Goal: Task Accomplishment & Management: Manage account settings

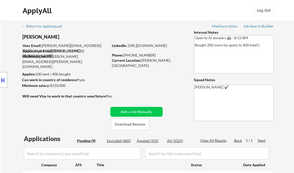
select select ""pending""
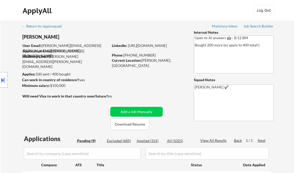
select select ""pending""
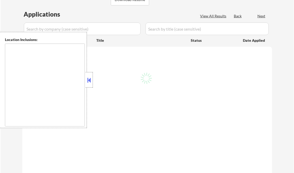
type textarea "remote"
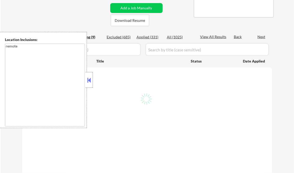
select select ""pending""
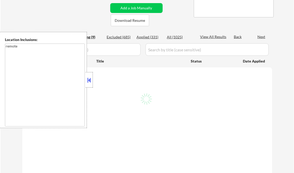
select select ""pending""
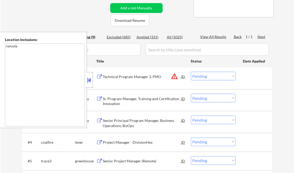
click at [89, 77] on button at bounding box center [89, 80] width 6 height 8
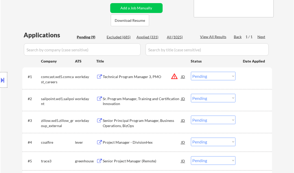
click at [128, 78] on div "Technical Program Manager 3, PMO" at bounding box center [142, 76] width 78 height 5
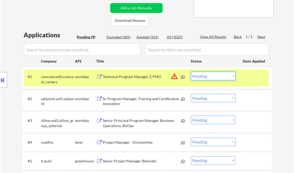
drag, startPoint x: 217, startPoint y: 77, endPoint x: 220, endPoint y: 81, distance: 5.0
click at [217, 77] on select "Choose an option... Pending Applied Excluded (Questions) Excluded (Expired) Exc…" at bounding box center [213, 76] width 45 height 9
click at [191, 72] on select "Choose an option... Pending Applied Excluded (Questions) Excluded (Expired) Exc…" at bounding box center [213, 76] width 45 height 9
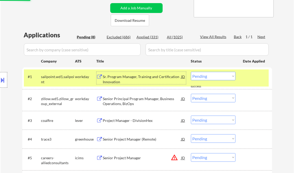
click at [142, 78] on div "Sr. Program Manager, Training and Certification Innovation" at bounding box center [142, 79] width 78 height 10
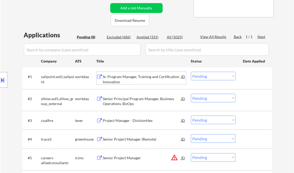
click at [209, 79] on select "Choose an option... Pending Applied Excluded (Questions) Excluded (Expired) Exc…" at bounding box center [213, 76] width 45 height 9
click at [191, 72] on select "Choose an option... Pending Applied Excluded (Questions) Excluded (Expired) Exc…" at bounding box center [213, 76] width 45 height 9
click at [145, 101] on div "Senior Principal Program Manager, Business Operations, BizOps" at bounding box center [142, 101] width 78 height 10
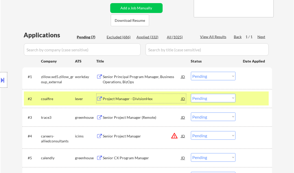
click at [244, 101] on div at bounding box center [254, 98] width 23 height 9
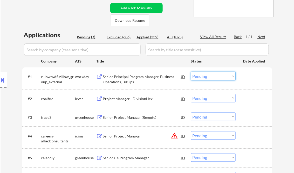
drag, startPoint x: 215, startPoint y: 76, endPoint x: 218, endPoint y: 79, distance: 4.2
click at [215, 76] on select "Choose an option... Pending Applied Excluded (Questions) Excluded (Expired) Exc…" at bounding box center [213, 76] width 45 height 9
click at [191, 72] on select "Choose an option... Pending Applied Excluded (Questions) Excluded (Expired) Exc…" at bounding box center [213, 76] width 45 height 9
click at [145, 98] on div "Project Manager - DivisionHex" at bounding box center [142, 98] width 78 height 5
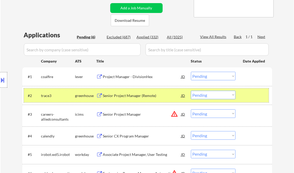
click at [252, 96] on div at bounding box center [254, 95] width 23 height 9
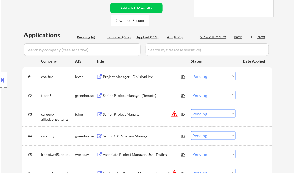
click at [205, 79] on select "Choose an option... Pending Applied Excluded (Questions) Excluded (Expired) Exc…" at bounding box center [213, 76] width 45 height 9
click at [191, 72] on select "Choose an option... Pending Applied Excluded (Questions) Excluded (Expired) Exc…" at bounding box center [213, 76] width 45 height 9
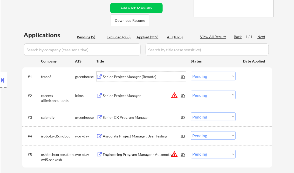
click at [139, 77] on div "Senior Project Manager (Remote)" at bounding box center [142, 76] width 78 height 5
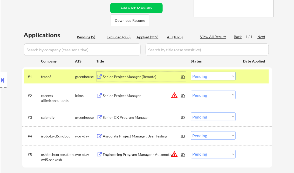
click at [206, 72] on select "Choose an option... Pending Applied Excluded (Questions) Excluded (Expired) Exc…" at bounding box center [213, 76] width 45 height 9
click at [191, 72] on select "Choose an option... Pending Applied Excluded (Questions) Excluded (Expired) Exc…" at bounding box center [213, 76] width 45 height 9
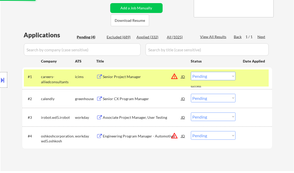
click at [121, 78] on div "Senior Project Manager" at bounding box center [142, 76] width 78 height 5
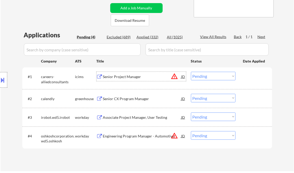
click at [201, 77] on select "Choose an option... Pending Applied Excluded (Questions) Excluded (Expired) Exc…" at bounding box center [213, 76] width 45 height 9
click at [191, 72] on select "Choose an option... Pending Applied Excluded (Questions) Excluded (Expired) Exc…" at bounding box center [213, 76] width 45 height 9
click at [133, 101] on div "Senior CX Program Manager" at bounding box center [142, 98] width 78 height 5
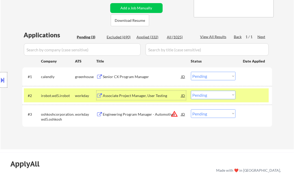
click at [208, 75] on select "Choose an option... Pending Applied Excluded (Questions) Excluded (Expired) Exc…" at bounding box center [213, 76] width 45 height 9
click at [191, 72] on select "Choose an option... Pending Applied Excluded (Questions) Excluded (Expired) Exc…" at bounding box center [213, 76] width 45 height 9
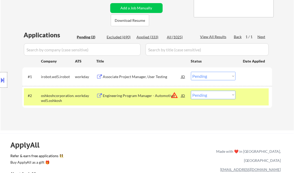
click at [124, 77] on div "Associate Project Manager, User Testing" at bounding box center [142, 76] width 78 height 5
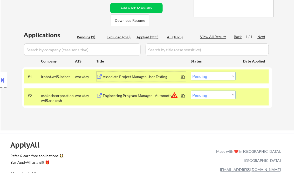
click at [220, 79] on select "Choose an option... Pending Applied Excluded (Questions) Excluded (Expired) Exc…" at bounding box center [213, 76] width 45 height 9
click at [191, 72] on select "Choose an option... Pending Applied Excluded (Questions) Excluded (Expired) Exc…" at bounding box center [213, 76] width 45 height 9
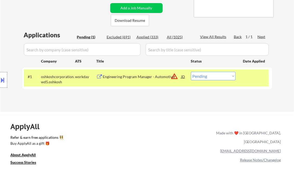
click at [134, 77] on div "Engineering Program Manager - Automotive" at bounding box center [142, 76] width 78 height 5
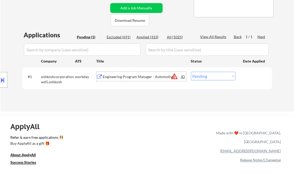
click at [202, 77] on select "Choose an option... Pending Applied Excluded (Questions) Excluded (Expired) Exc…" at bounding box center [213, 76] width 45 height 9
select select ""excluded__bad_match_""
click at [191, 72] on select "Choose an option... Pending Applied Excluded (Questions) Excluded (Expired) Exc…" at bounding box center [213, 76] width 45 height 9
click at [150, 104] on div "← Return to /applysquad Mailslurp Inbox Job Search Builder Charles Hirsch User …" at bounding box center [147, 12] width 259 height 191
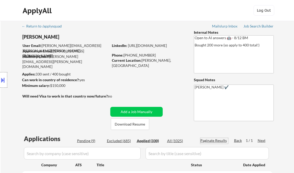
select select ""applied""
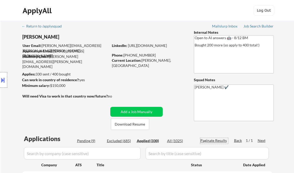
select select ""applied""
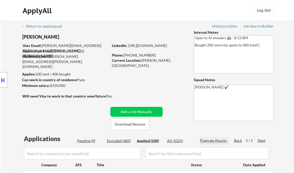
select select ""applied""
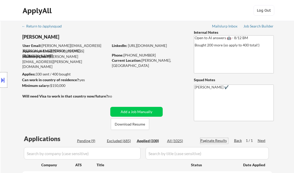
select select ""applied""
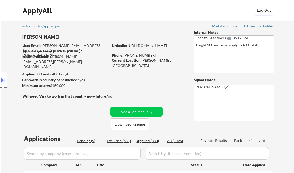
select select ""applied""
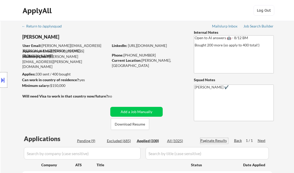
select select ""applied""
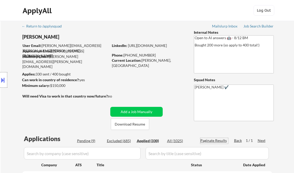
select select ""applied""
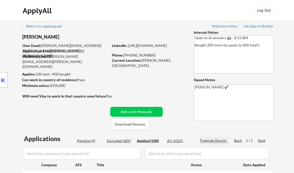
select select ""applied""
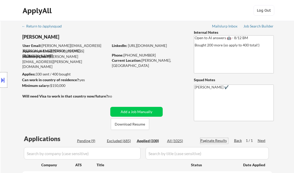
select select ""applied""
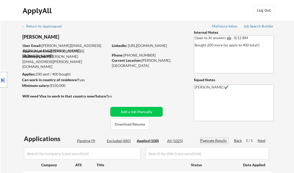
select select ""applied""
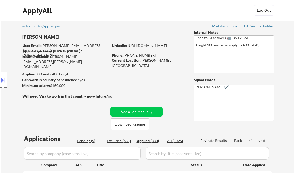
select select ""applied""
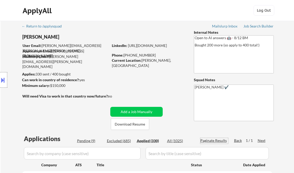
select select ""applied""
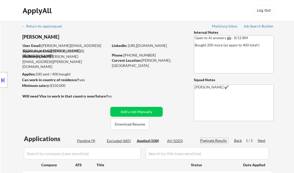
select select ""applied""
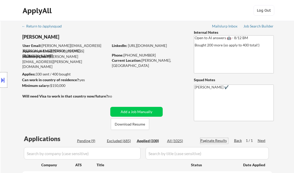
select select ""applied""
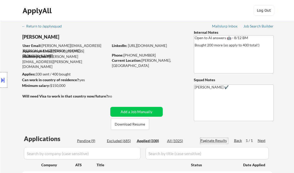
select select ""applied""
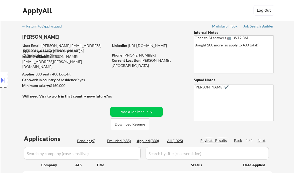
select select ""applied""
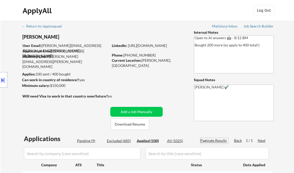
select select ""applied""
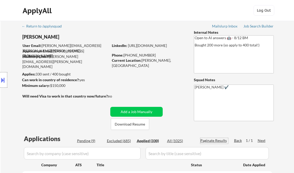
select select ""applied""
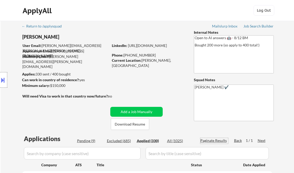
select select ""applied""
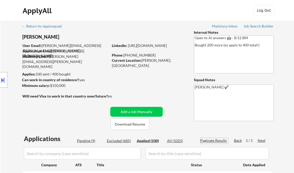
select select ""applied""
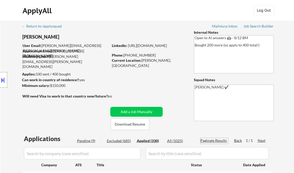
select select ""applied""
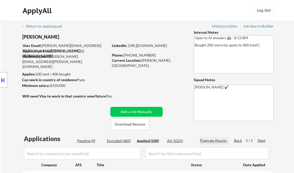
select select ""applied""
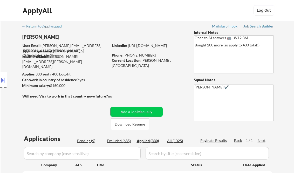
select select ""applied""
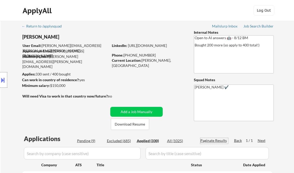
select select ""applied""
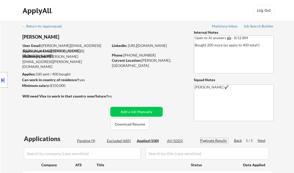
select select ""applied""
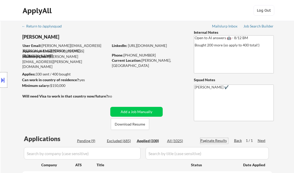
select select ""applied""
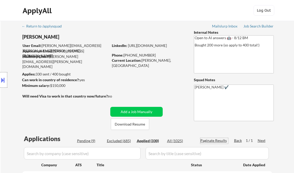
select select ""applied""
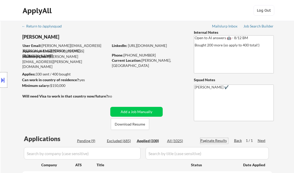
select select ""applied""
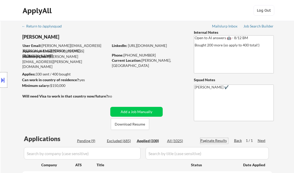
select select ""applied""
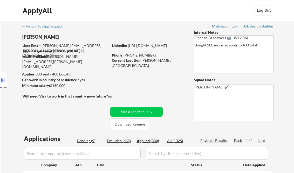
select select ""applied""
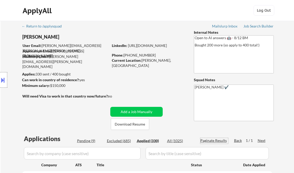
select select ""applied""
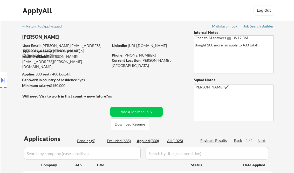
select select ""applied""
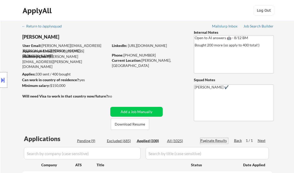
select select ""applied""
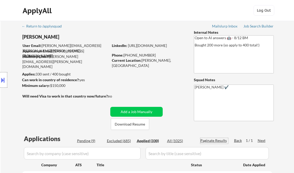
select select ""applied""
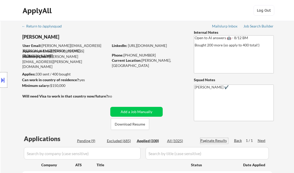
select select ""applied""
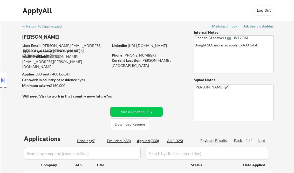
select select ""applied""
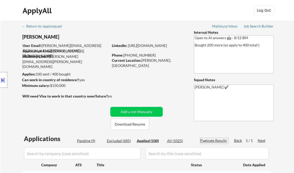
select select ""applied""
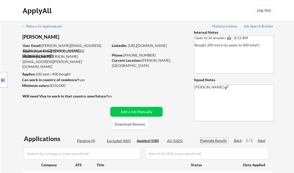
select select ""applied""
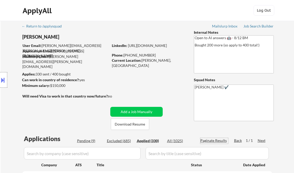
select select ""applied""
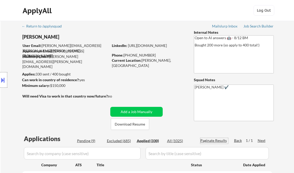
select select ""applied""
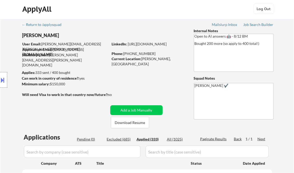
scroll to position [83, 0]
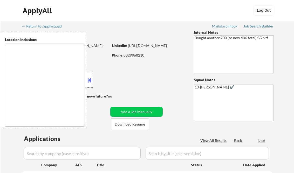
type textarea "remote"
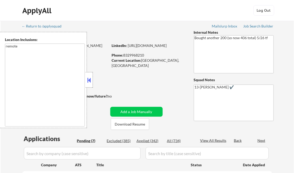
select select ""pending""
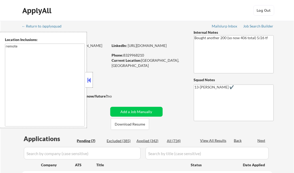
select select ""pending""
click at [89, 82] on button at bounding box center [89, 80] width 6 height 8
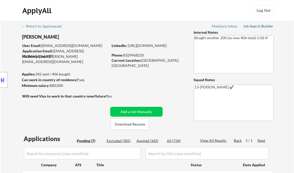
click at [259, 26] on div "Job Search Builder" at bounding box center [259, 26] width 30 height 4
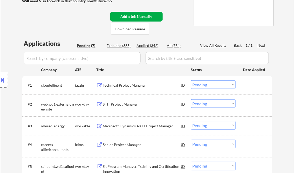
scroll to position [104, 0]
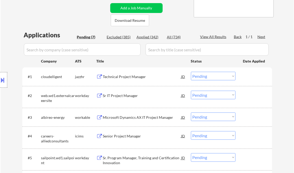
click at [119, 76] on div "Technical Project Manager" at bounding box center [142, 76] width 78 height 5
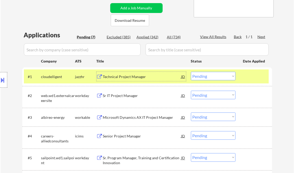
click at [5, 80] on button at bounding box center [3, 80] width 6 height 9
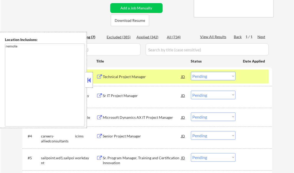
click at [89, 79] on button at bounding box center [89, 80] width 6 height 8
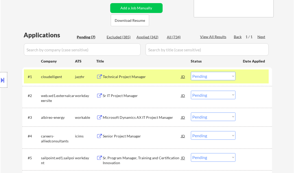
click at [196, 77] on select "Choose an option... Pending Applied Excluded (Questions) Excluded (Expired) Exc…" at bounding box center [213, 76] width 45 height 9
click at [191, 72] on select "Choose an option... Pending Applied Excluded (Questions) Excluded (Expired) Exc…" at bounding box center [213, 76] width 45 height 9
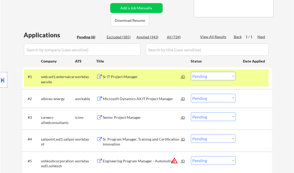
click at [130, 81] on div "Sr IT Project Manager" at bounding box center [142, 76] width 78 height 9
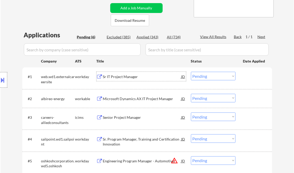
drag, startPoint x: 212, startPoint y: 76, endPoint x: 219, endPoint y: 80, distance: 8.2
click at [212, 76] on select "Choose an option... Pending Applied Excluded (Questions) Excluded (Expired) Exc…" at bounding box center [213, 76] width 45 height 9
click at [191, 72] on select "Choose an option... Pending Applied Excluded (Questions) Excluded (Expired) Exc…" at bounding box center [213, 76] width 45 height 9
click at [142, 98] on div "Microsoft Dynamics AX IT Project Manager" at bounding box center [142, 98] width 78 height 5
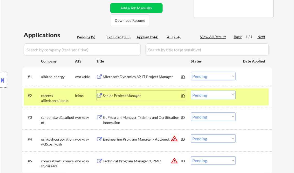
click at [258, 99] on div at bounding box center [254, 95] width 23 height 9
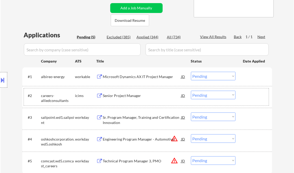
click at [209, 76] on select "Choose an option... Pending Applied Excluded (Questions) Excluded (Expired) Exc…" at bounding box center [213, 76] width 45 height 9
click at [191, 72] on select "Choose an option... Pending Applied Excluded (Questions) Excluded (Expired) Exc…" at bounding box center [213, 76] width 45 height 9
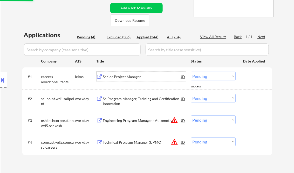
click at [118, 75] on div "Senior Project Manager" at bounding box center [142, 76] width 78 height 5
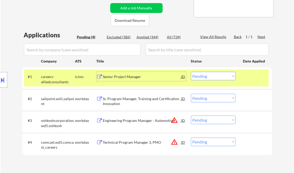
drag, startPoint x: 210, startPoint y: 73, endPoint x: 213, endPoint y: 80, distance: 7.9
click at [210, 73] on select "Choose an option... Pending Applied Excluded (Questions) Excluded (Expired) Exc…" at bounding box center [213, 76] width 45 height 9
click at [191, 72] on select "Choose an option... Pending Applied Excluded (Questions) Excluded (Expired) Exc…" at bounding box center [213, 76] width 45 height 9
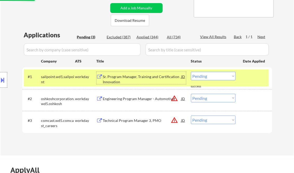
click at [129, 78] on div "Sr. Program Manager, Training and Certification Innovation" at bounding box center [142, 79] width 78 height 10
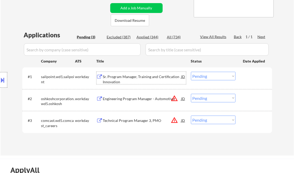
click at [126, 74] on div "Sr. Program Manager, Training and Certification Innovation" at bounding box center [142, 79] width 78 height 10
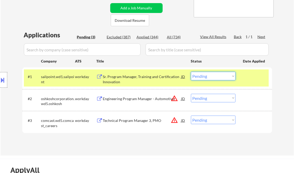
drag, startPoint x: 211, startPoint y: 79, endPoint x: 215, endPoint y: 81, distance: 3.7
click at [211, 79] on select "Choose an option... Pending Applied Excluded (Questions) Excluded (Expired) Exc…" at bounding box center [213, 76] width 45 height 9
click at [191, 72] on select "Choose an option... Pending Applied Excluded (Questions) Excluded (Expired) Exc…" at bounding box center [213, 76] width 45 height 9
click at [135, 97] on div "Engineering Program Manager - Automotive" at bounding box center [142, 98] width 78 height 5
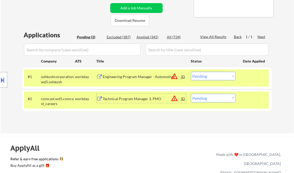
drag, startPoint x: 206, startPoint y: 78, endPoint x: 217, endPoint y: 79, distance: 11.0
click at [206, 78] on select "Choose an option... Pending Applied Excluded (Questions) Excluded (Expired) Exc…" at bounding box center [213, 76] width 45 height 9
click at [191, 72] on select "Choose an option... Pending Applied Excluded (Questions) Excluded (Expired) Exc…" at bounding box center [213, 76] width 45 height 9
click at [111, 98] on div "Technical Program Manager 3, PMO" at bounding box center [142, 98] width 78 height 5
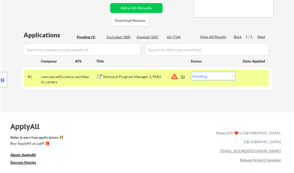
drag, startPoint x: 207, startPoint y: 77, endPoint x: 210, endPoint y: 79, distance: 3.7
click at [207, 77] on select "Choose an option... Pending Applied Excluded (Questions) Excluded (Expired) Exc…" at bounding box center [213, 76] width 45 height 9
select select ""excluded__expired_""
click at [191, 72] on select "Choose an option... Pending Applied Excluded (Questions) Excluded (Expired) Exc…" at bounding box center [213, 76] width 45 height 9
click at [166, 107] on div "← Return to /applysquad Mailslurp Inbox Job Search Builder Victor Ude User Emai…" at bounding box center [147, 12] width 259 height 191
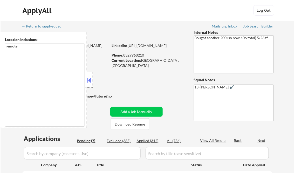
select select ""pending""
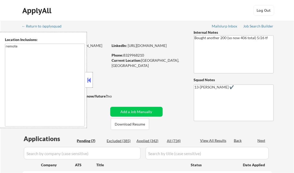
select select ""pending""
click at [89, 81] on button at bounding box center [89, 80] width 6 height 8
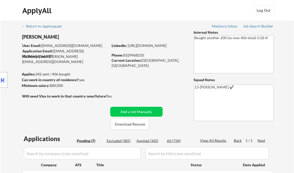
click at [148, 141] on div "Applied (342)" at bounding box center [150, 140] width 26 height 5
click at [213, 143] on div "View All Results" at bounding box center [214, 140] width 28 height 5
select select ""applied""
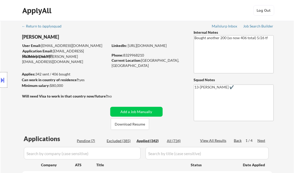
select select ""applied""
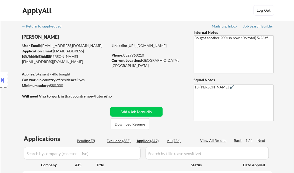
select select ""applied""
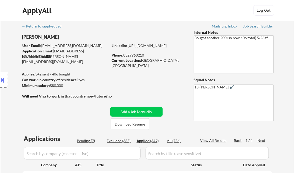
select select ""applied""
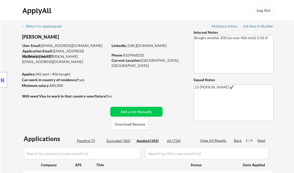
select select ""applied""
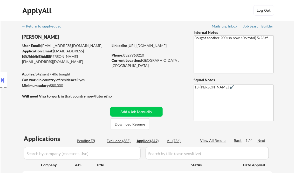
select select ""applied""
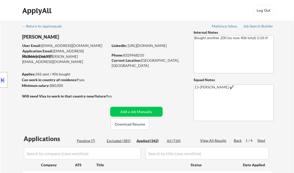
select select ""applied""
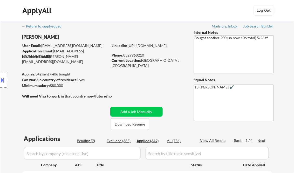
select select ""applied""
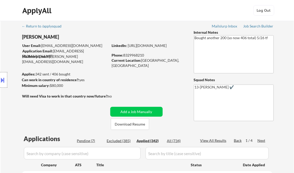
select select ""applied""
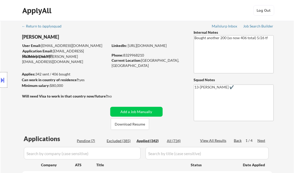
select select ""applied""
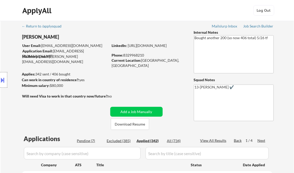
select select ""applied""
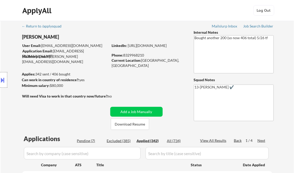
select select ""applied""
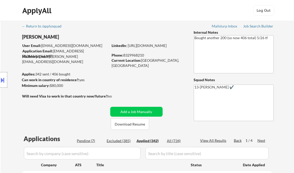
select select ""applied""
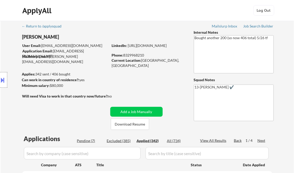
select select ""applied""
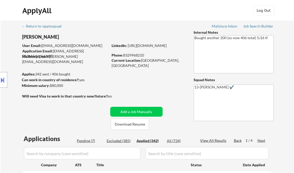
select select ""applied""
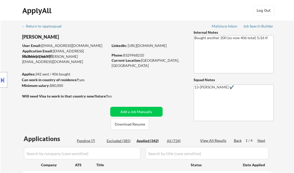
select select ""applied""
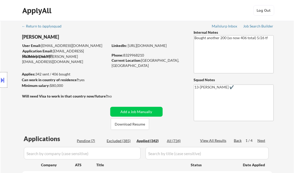
select select ""applied""
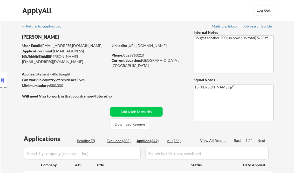
select select ""applied""
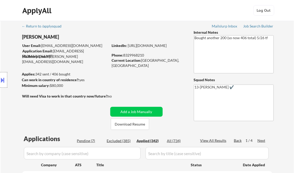
select select ""applied""
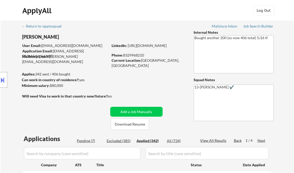
select select ""applied""
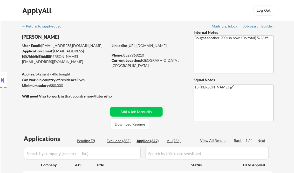
select select ""applied""
click at [211, 140] on div "View All Results" at bounding box center [214, 140] width 28 height 5
select select ""applied""
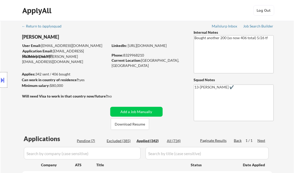
select select ""applied""
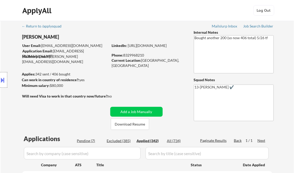
select select ""applied""
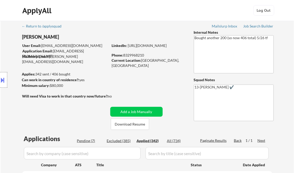
select select ""applied""
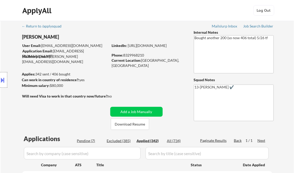
select select ""applied""
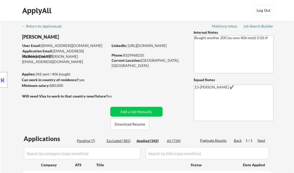
select select ""applied""
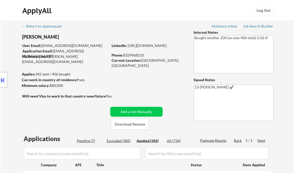
select select ""applied""
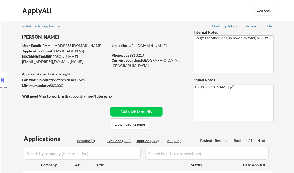
select select ""applied""
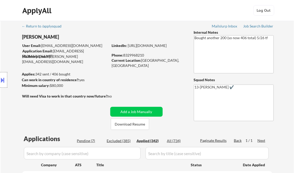
select select ""applied""
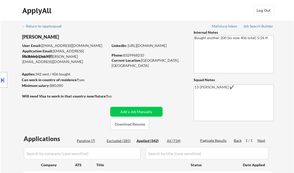
select select ""applied""
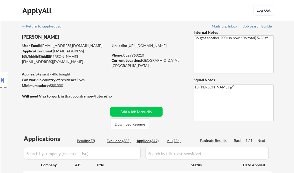
select select ""applied""
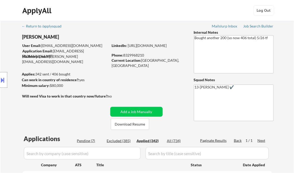
select select ""applied""
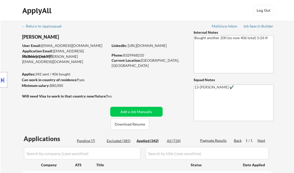
select select ""applied""
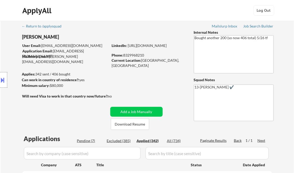
select select ""applied""
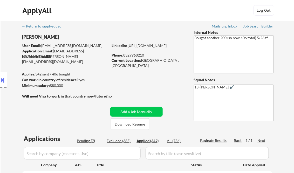
select select ""applied""
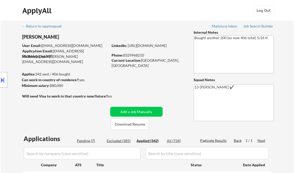
select select ""applied""
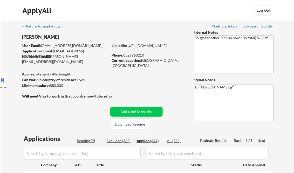
select select ""applied""
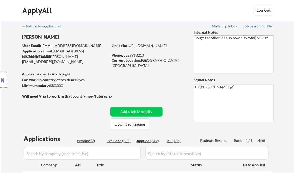
select select ""applied""
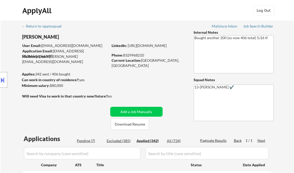
select select ""applied""
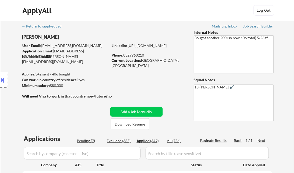
select select ""applied""
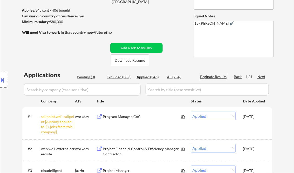
scroll to position [104, 0]
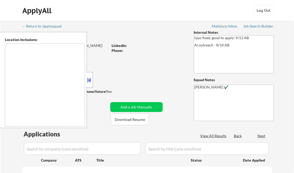
select select ""pending""
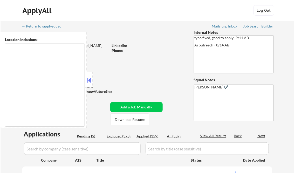
type textarea "[GEOGRAPHIC_DATA], [GEOGRAPHIC_DATA] [GEOGRAPHIC_DATA], [GEOGRAPHIC_DATA] [GEOG…"
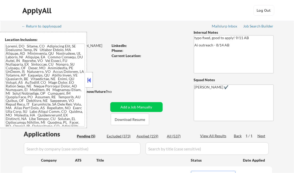
click at [88, 79] on button at bounding box center [89, 80] width 6 height 8
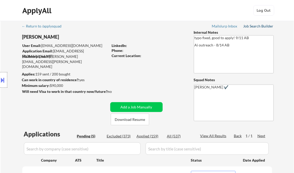
click at [254, 26] on div "Job Search Builder" at bounding box center [259, 26] width 30 height 4
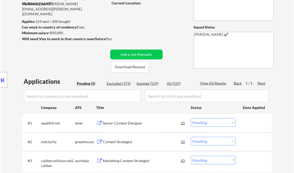
scroll to position [62, 0]
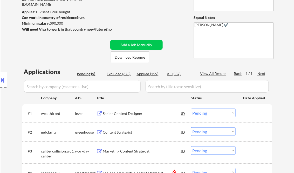
click at [122, 112] on div "Senior Content Designer" at bounding box center [142, 113] width 78 height 5
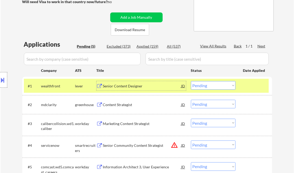
scroll to position [104, 0]
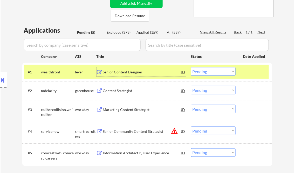
click at [125, 92] on div "Content Strategist" at bounding box center [142, 90] width 78 height 5
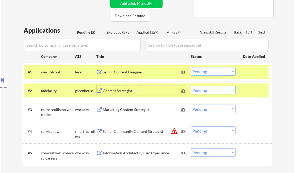
click at [218, 90] on select "Choose an option... Pending Applied Excluded (Questions) Excluded (Expired) Exc…" at bounding box center [213, 90] width 45 height 9
click at [191, 86] on select "Choose an option... Pending Applied Excluded (Questions) Excluded (Expired) Exc…" at bounding box center [213, 90] width 45 height 9
click at [124, 111] on div "Marketing Content Strategist" at bounding box center [142, 109] width 78 height 5
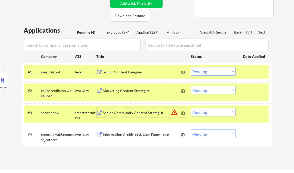
click at [6, 79] on div at bounding box center [3, 80] width 7 height 16
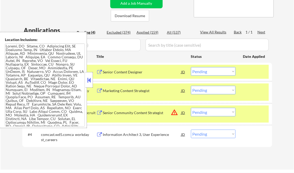
click at [86, 80] on button at bounding box center [89, 80] width 6 height 8
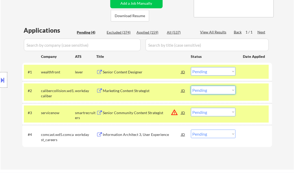
drag, startPoint x: 205, startPoint y: 89, endPoint x: 209, endPoint y: 91, distance: 4.7
click at [205, 89] on select "Choose an option... Pending Applied Excluded (Questions) Excluded (Expired) Exc…" at bounding box center [213, 90] width 45 height 9
click at [191, 86] on select "Choose an option... Pending Applied Excluded (Questions) Excluded (Expired) Exc…" at bounding box center [213, 90] width 45 height 9
click at [129, 115] on div "Senior Community Content Strategist" at bounding box center [142, 112] width 78 height 5
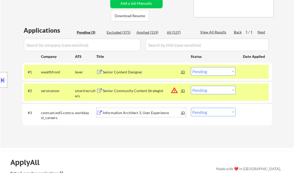
click at [216, 91] on select "Choose an option... Pending Applied Excluded (Questions) Excluded (Expired) Exc…" at bounding box center [213, 90] width 45 height 9
click at [211, 91] on select "Choose an option... Pending Applied Excluded (Questions) Excluded (Expired) Exc…" at bounding box center [213, 90] width 45 height 9
click at [191, 86] on select "Choose an option... Pending Applied Excluded (Questions) Excluded (Expired) Exc…" at bounding box center [213, 90] width 45 height 9
click at [122, 111] on div "Information Architect 3, User Experience" at bounding box center [142, 112] width 78 height 5
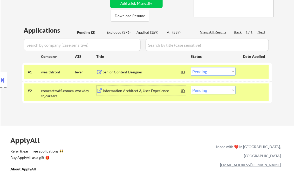
click at [148, 91] on div "Information Architect 3, User Experience" at bounding box center [142, 90] width 78 height 5
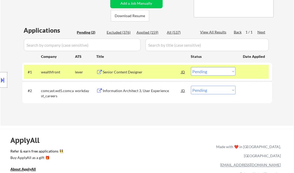
click at [5, 78] on button at bounding box center [3, 80] width 6 height 9
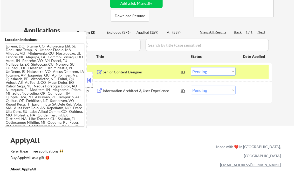
click at [44, 74] on textarea at bounding box center [45, 85] width 80 height 83
click at [89, 81] on button at bounding box center [89, 80] width 6 height 8
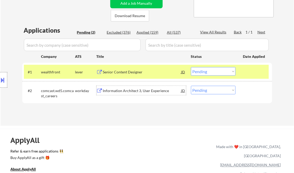
click at [122, 92] on div "Information Architect 3, User Experience" at bounding box center [142, 90] width 78 height 5
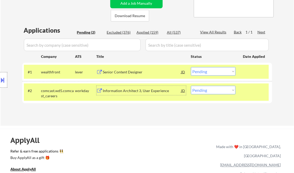
click at [204, 93] on select "Choose an option... Pending Applied Excluded (Questions) Excluded (Expired) Exc…" at bounding box center [213, 90] width 45 height 9
select select ""applied""
click at [191, 86] on select "Choose an option... Pending Applied Excluded (Questions) Excluded (Expired) Exc…" at bounding box center [213, 90] width 45 height 9
drag, startPoint x: 169, startPoint y: 112, endPoint x: 163, endPoint y: 108, distance: 6.9
click at [169, 112] on div "Applications Pending (2) Excluded (376) Applied (159) All (537) View All Result…" at bounding box center [147, 71] width 250 height 90
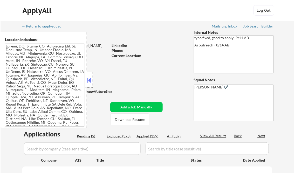
select select ""pending""
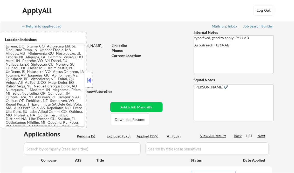
click at [87, 79] on button at bounding box center [89, 80] width 6 height 8
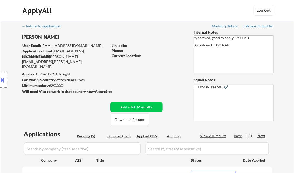
click at [152, 137] on div "Applied (159)" at bounding box center [150, 136] width 26 height 5
click at [210, 135] on div "View All Results" at bounding box center [214, 135] width 28 height 5
select select ""applied""
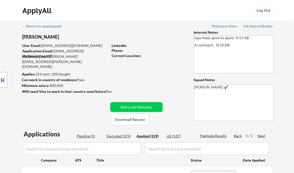
select select ""applied""
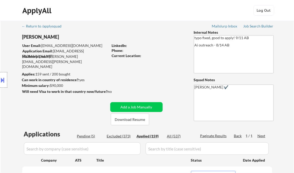
select select ""applied""
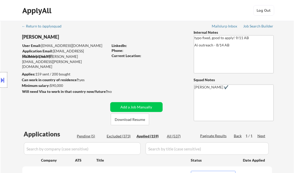
select select ""applied""
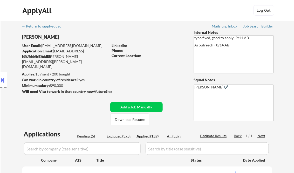
select select ""applied""
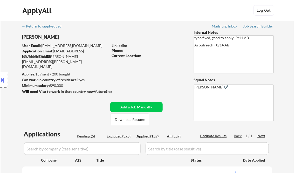
select select ""applied""
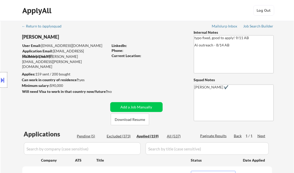
select select ""applied""
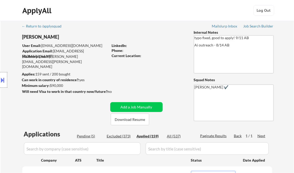
select select ""applied""
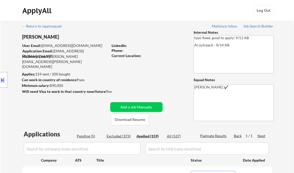
select select ""applied""
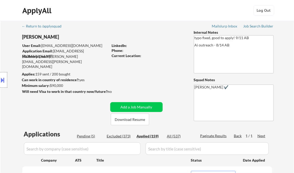
select select ""applied""
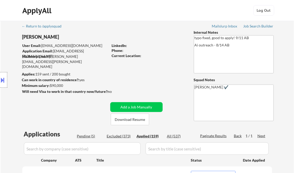
select select ""applied""
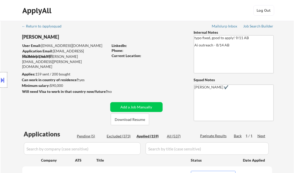
select select ""applied""
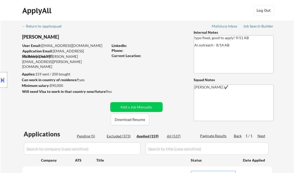
select select ""applied""
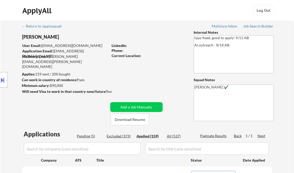
select select ""applied""
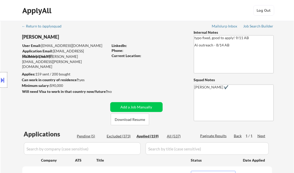
select select ""applied""
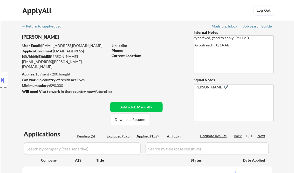
select select ""applied""
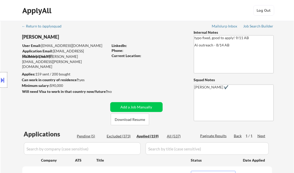
select select ""applied""
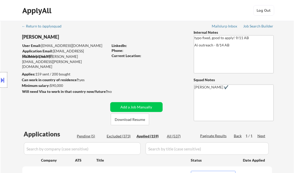
select select ""applied""
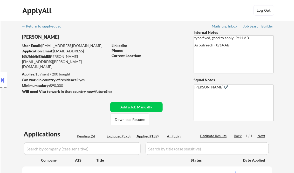
select select ""applied""
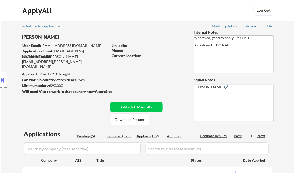
select select ""applied""
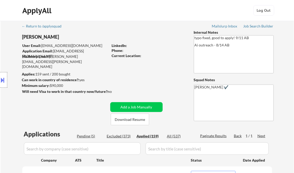
select select ""applied""
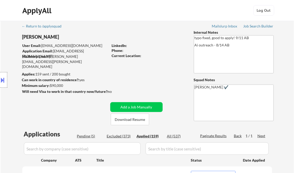
select select ""applied""
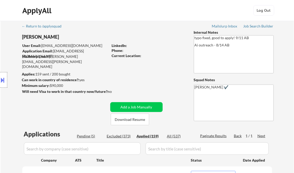
select select ""applied""
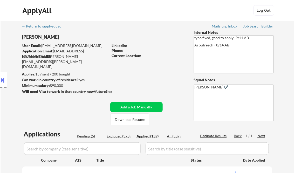
select select ""applied""
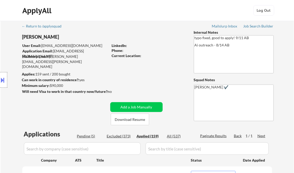
select select ""applied""
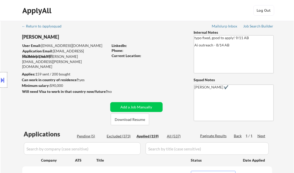
select select ""applied""
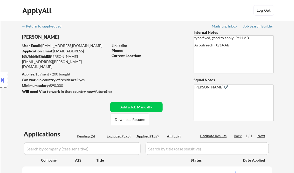
select select ""applied""
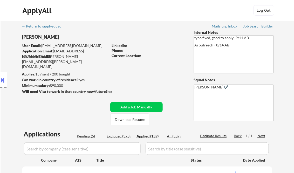
select select ""applied""
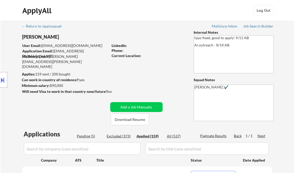
select select ""applied""
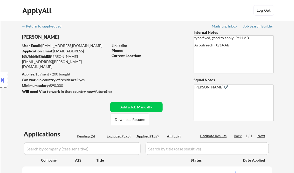
select select ""applied""
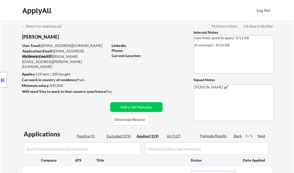
select select ""applied""
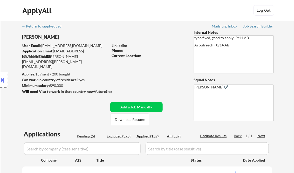
select select ""applied""
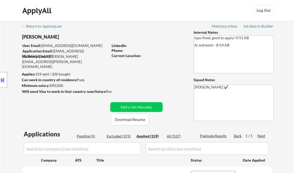
select select ""applied""
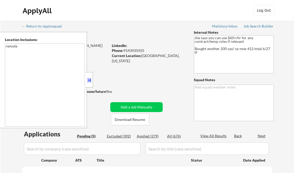
select select ""pending""
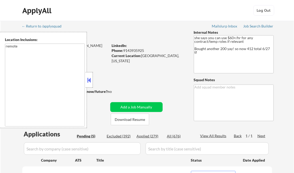
click at [90, 81] on button at bounding box center [89, 80] width 6 height 8
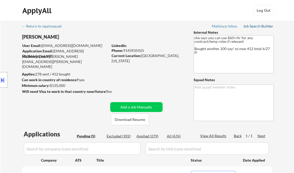
click at [253, 26] on div "Job Search Builder" at bounding box center [259, 26] width 30 height 4
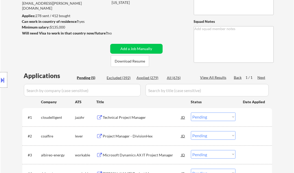
scroll to position [83, 0]
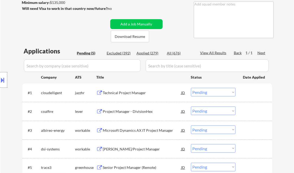
click at [115, 91] on div "Technical Project Manager" at bounding box center [142, 92] width 78 height 5
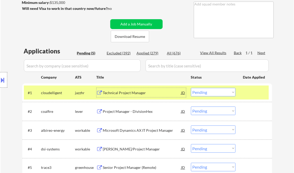
drag, startPoint x: 220, startPoint y: 90, endPoint x: 218, endPoint y: 97, distance: 6.5
click at [220, 90] on select "Choose an option... Pending Applied Excluded (Questions) Excluded (Expired) Exc…" at bounding box center [213, 92] width 45 height 9
click at [191, 88] on select "Choose an option... Pending Applied Excluded (Questions) Excluded (Expired) Exc…" at bounding box center [213, 92] width 45 height 9
click at [123, 114] on div "Project Manager - DivisionHex" at bounding box center [142, 111] width 78 height 5
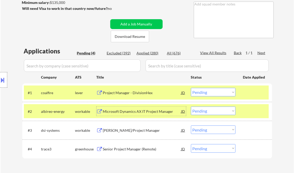
drag, startPoint x: 207, startPoint y: 94, endPoint x: 209, endPoint y: 96, distance: 2.8
click at [207, 93] on select "Choose an option... Pending Applied Excluded (Questions) Excluded (Expired) Exc…" at bounding box center [213, 92] width 45 height 9
click at [191, 88] on select "Choose an option... Pending Applied Excluded (Questions) Excluded (Expired) Exc…" at bounding box center [213, 92] width 45 height 9
click at [132, 110] on div "Microsoft Dynamics AX IT Project Manager" at bounding box center [142, 111] width 78 height 5
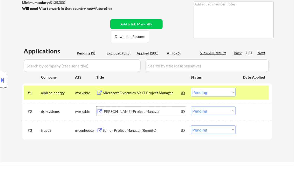
click at [206, 93] on select "Choose an option... Pending Applied Excluded (Questions) Excluded (Expired) Exc…" at bounding box center [213, 92] width 45 height 9
click at [191, 88] on select "Choose an option... Pending Applied Excluded (Questions) Excluded (Expired) Exc…" at bounding box center [213, 92] width 45 height 9
click at [132, 112] on div "[PERSON_NAME]/Project Manager" at bounding box center [142, 111] width 78 height 5
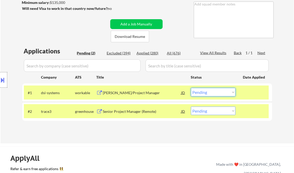
click at [218, 93] on select "Choose an option... Pending Applied Excluded (Questions) Excluded (Expired) Exc…" at bounding box center [213, 92] width 45 height 9
click at [191, 88] on select "Choose an option... Pending Applied Excluded (Questions) Excluded (Expired) Exc…" at bounding box center [213, 92] width 45 height 9
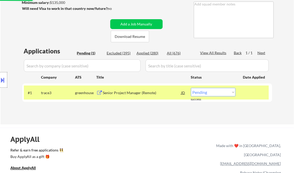
click at [130, 95] on div "Senior Project Manager (Remote)" at bounding box center [142, 92] width 78 height 5
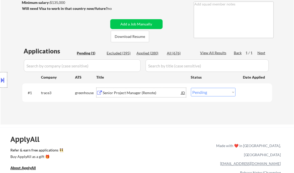
click at [216, 96] on select "Choose an option... Pending Applied Excluded (Questions) Excluded (Expired) Exc…" at bounding box center [213, 92] width 45 height 9
select select ""excluded__salary_""
click at [191, 88] on select "Choose an option... Pending Applied Excluded (Questions) Excluded (Expired) Exc…" at bounding box center [213, 92] width 45 height 9
click at [146, 120] on div "← Return to /applysquad Mailslurp Inbox Job Search Builder [PERSON_NAME] User E…" at bounding box center [147, 29] width 259 height 183
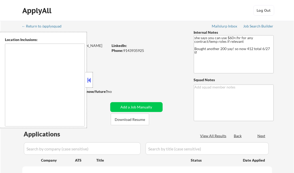
type textarea "remote"
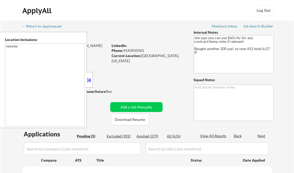
select select ""pending""
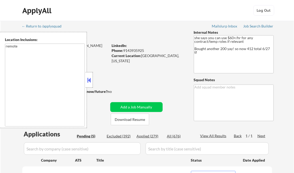
click at [90, 79] on button at bounding box center [89, 80] width 6 height 8
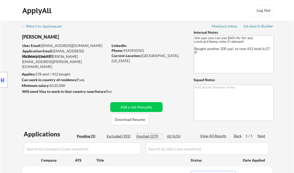
click at [145, 135] on div "Applied (279)" at bounding box center [150, 136] width 26 height 5
click at [209, 137] on div "View All Results" at bounding box center [214, 135] width 28 height 5
select select ""applied""
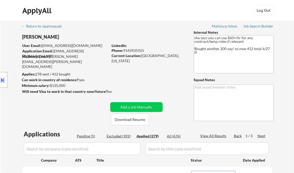
select select ""applied""
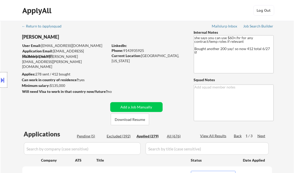
select select ""applied""
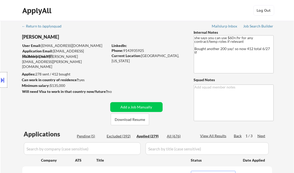
select select ""applied""
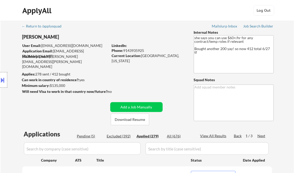
select select ""applied""
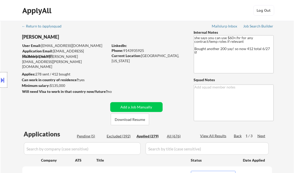
select select ""applied""
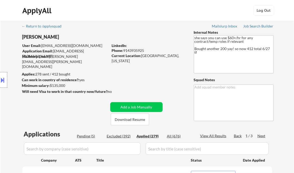
select select ""applied""
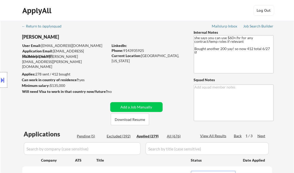
select select ""applied""
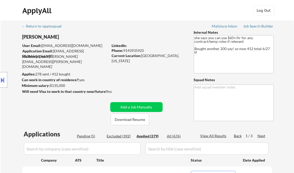
select select ""applied""
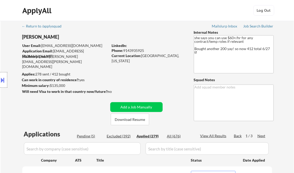
select select ""applied""
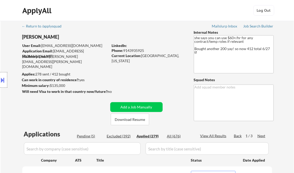
select select ""applied""
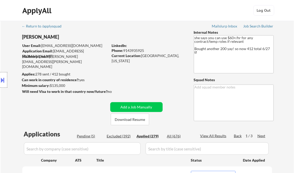
select select ""applied""
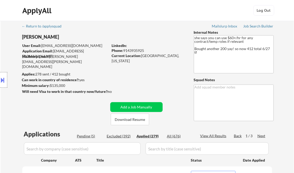
select select ""applied""
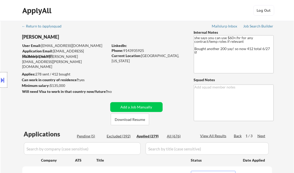
select select ""applied""
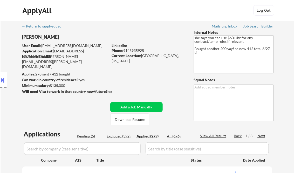
select select ""applied""
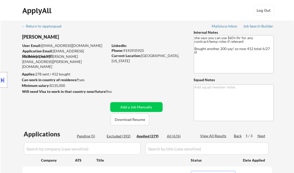
select select ""applied""
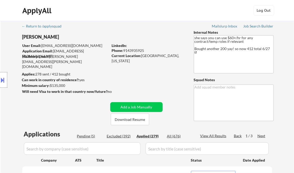
select select ""applied""
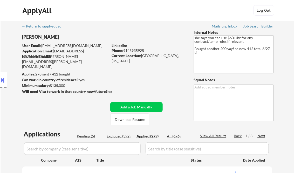
select select ""applied""
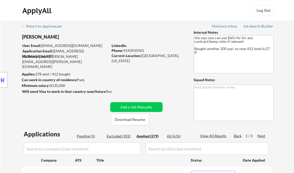
select select ""applied""
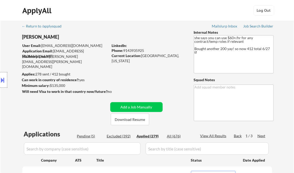
select select ""applied""
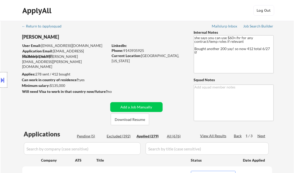
select select ""applied""
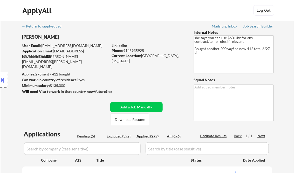
select select ""applied""
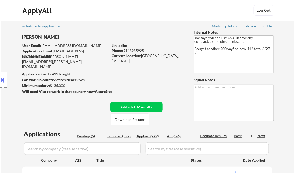
select select ""applied""
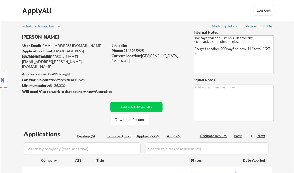
select select ""applied""
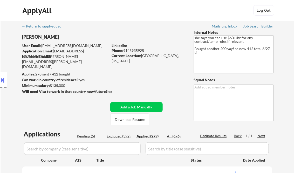
select select ""applied""
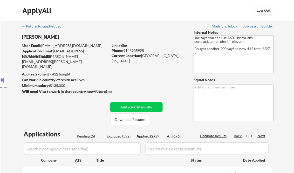
select select ""applied""
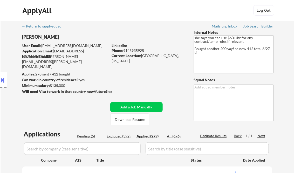
select select ""applied""
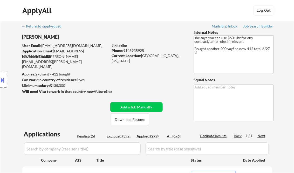
select select ""applied""
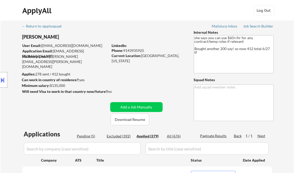
select select ""applied""
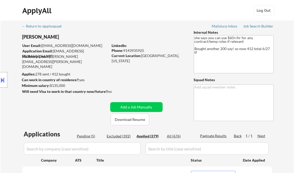
select select ""applied""
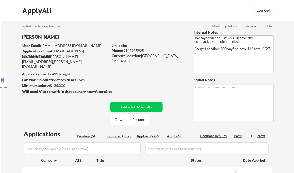
select select ""applied""
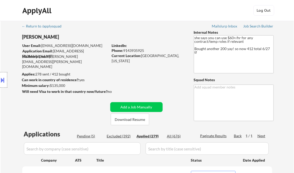
select select ""applied""
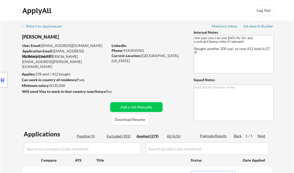
select select ""applied""
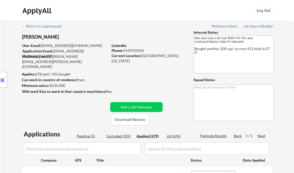
select select ""applied""
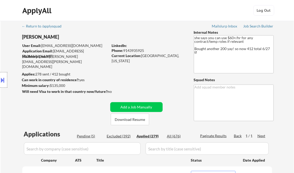
select select ""applied""
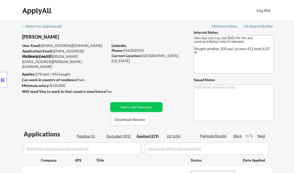
select select ""applied""
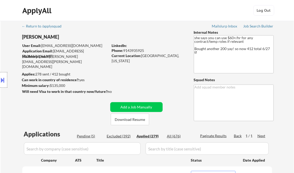
select select ""applied""
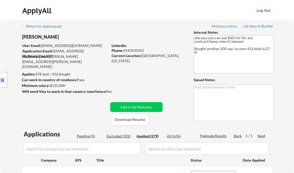
select select ""applied""
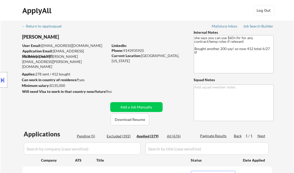
select select ""applied""
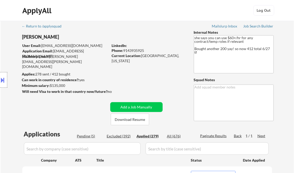
select select ""applied""
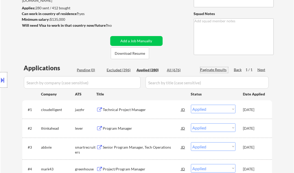
scroll to position [62, 0]
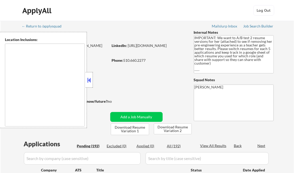
type textarea "[GEOGRAPHIC_DATA], [GEOGRAPHIC_DATA] [GEOGRAPHIC_DATA], [GEOGRAPHIC_DATA] [GEOG…"
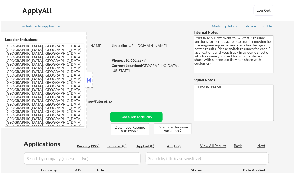
click at [88, 79] on button at bounding box center [89, 80] width 6 height 8
select select ""pending""
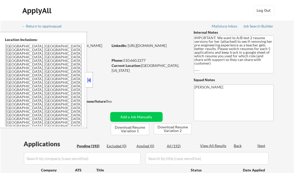
select select ""pending""
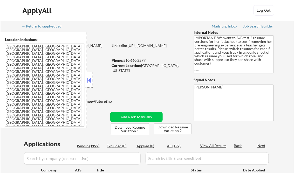
select select ""pending""
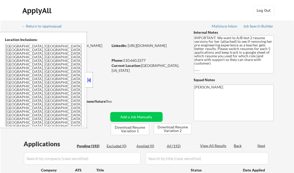
select select ""pending""
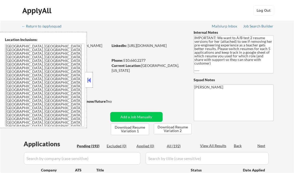
select select ""pending""
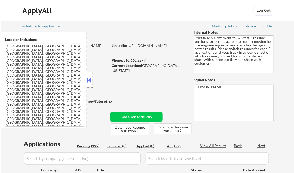
select select ""pending""
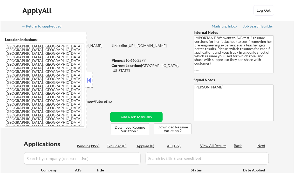
select select ""pending""
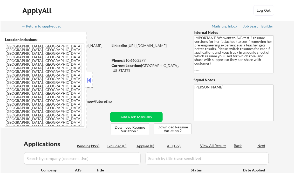
select select ""pending""
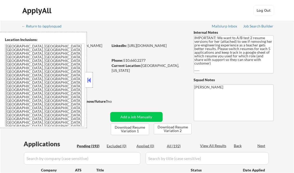
select select ""pending""
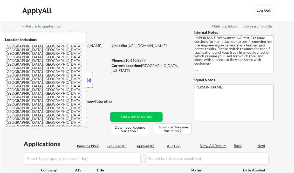
select select ""pending""
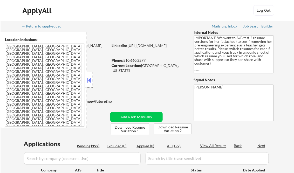
select select ""pending""
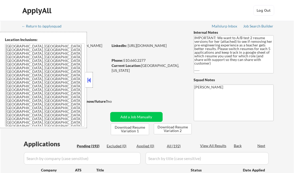
select select ""pending""
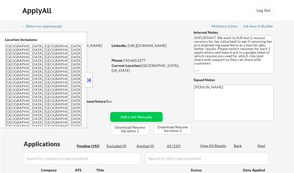
select select ""pending""
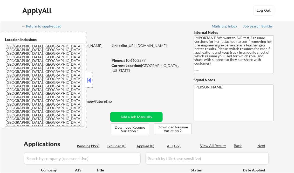
select select ""pending""
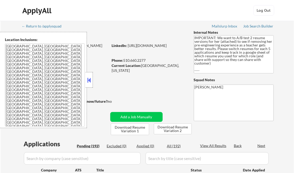
select select ""pending""
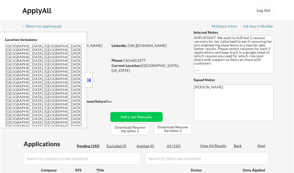
select select ""pending""
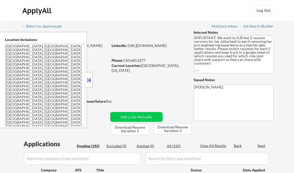
select select ""pending""
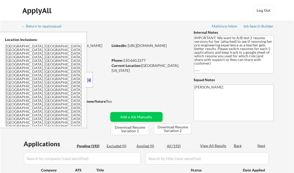
select select ""pending""
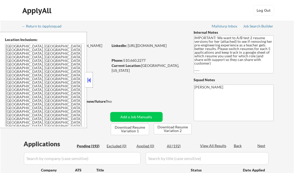
select select ""pending""
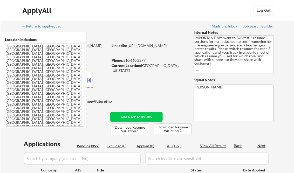
select select ""pending""
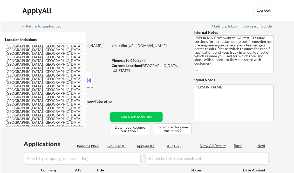
select select ""pending""
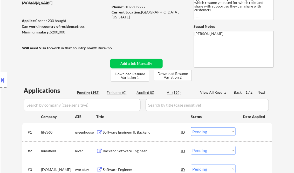
scroll to position [62, 0]
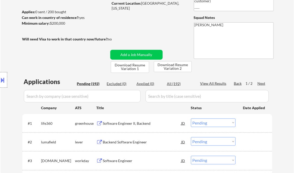
click at [5, 76] on button at bounding box center [3, 80] width 6 height 9
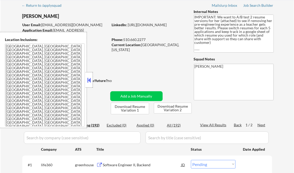
scroll to position [42, 0]
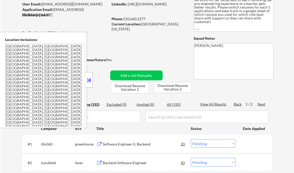
click at [47, 68] on textarea "[GEOGRAPHIC_DATA], [GEOGRAPHIC_DATA] [GEOGRAPHIC_DATA], [GEOGRAPHIC_DATA] [GEOG…" at bounding box center [45, 85] width 80 height 83
click at [88, 81] on button at bounding box center [89, 80] width 6 height 8
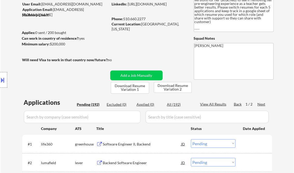
scroll to position [0, 0]
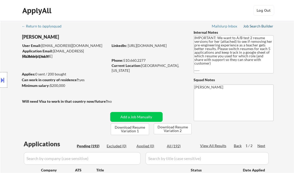
click at [255, 26] on div "Job Search Builder" at bounding box center [259, 26] width 30 height 4
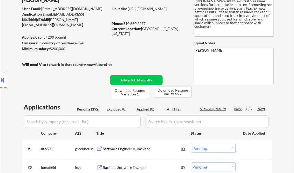
scroll to position [83, 0]
